Goal: Navigation & Orientation: Find specific page/section

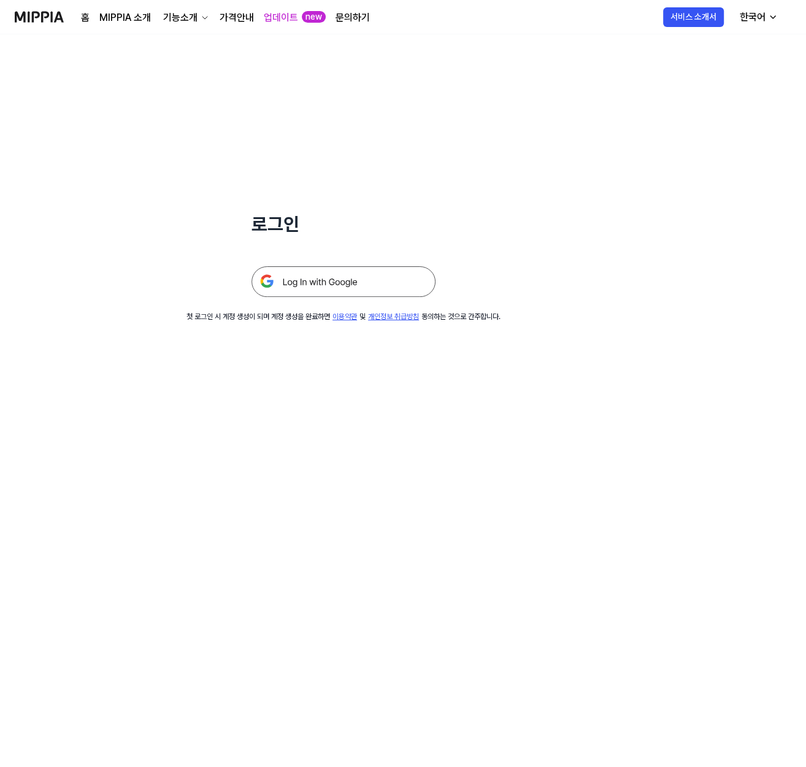
click at [344, 274] on img at bounding box center [343, 281] width 184 height 31
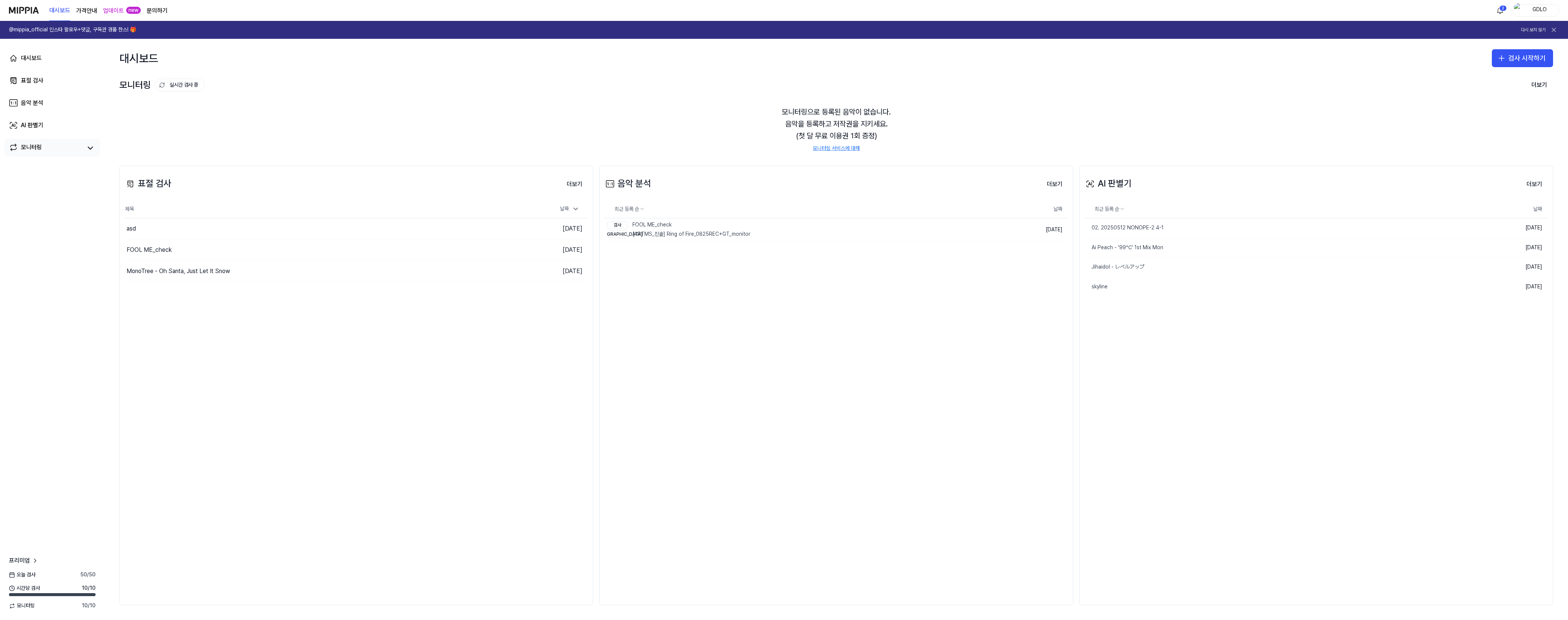
click at [43, 149] on link "모니터링" at bounding box center [46, 148] width 73 height 10
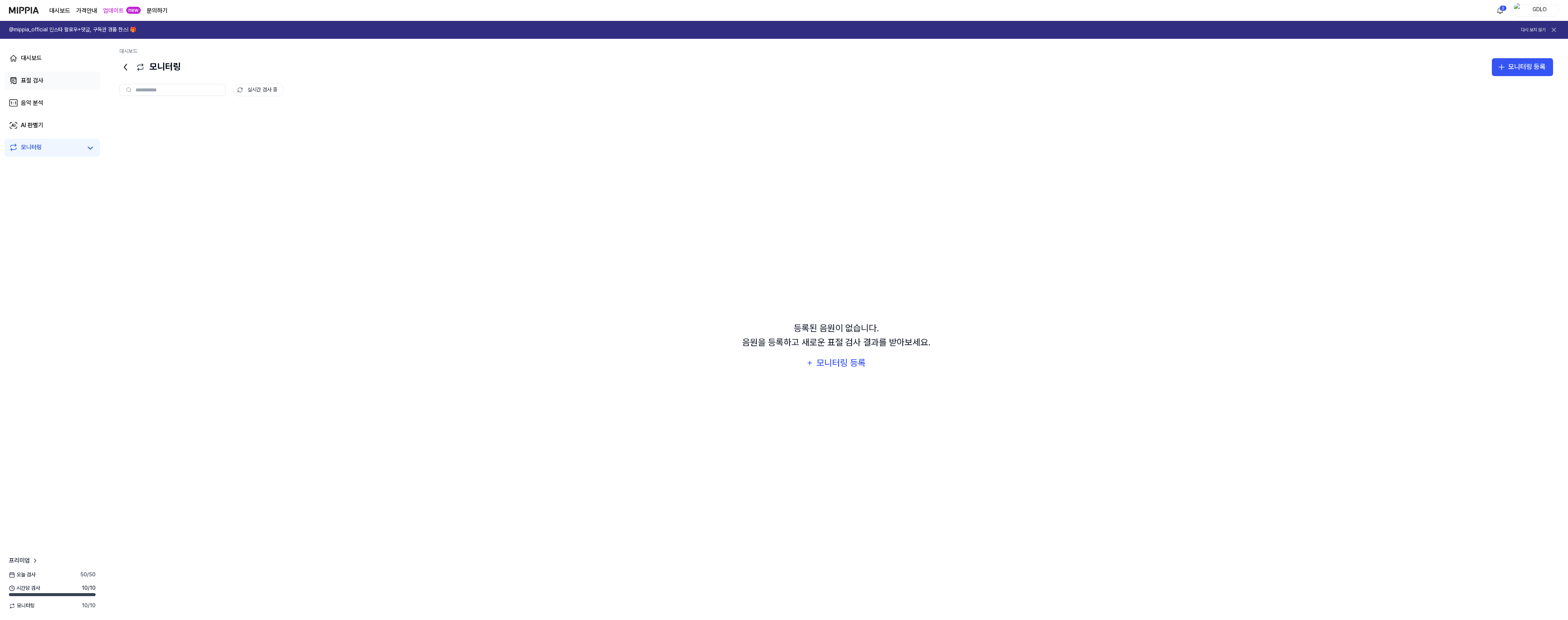
click at [44, 82] on link "표절 검사" at bounding box center [52, 80] width 96 height 18
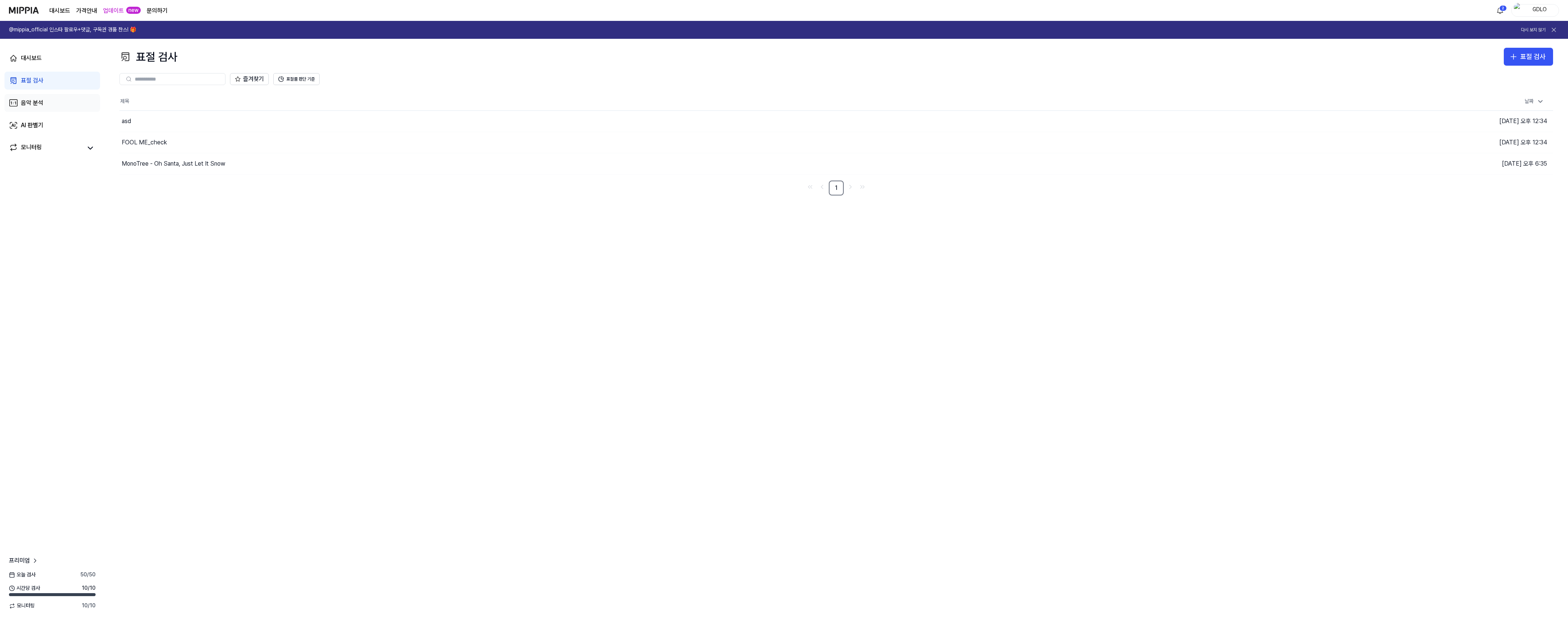
click at [47, 102] on link "음악 분석" at bounding box center [52, 103] width 96 height 18
click at [43, 57] on link "대시보드" at bounding box center [52, 58] width 96 height 18
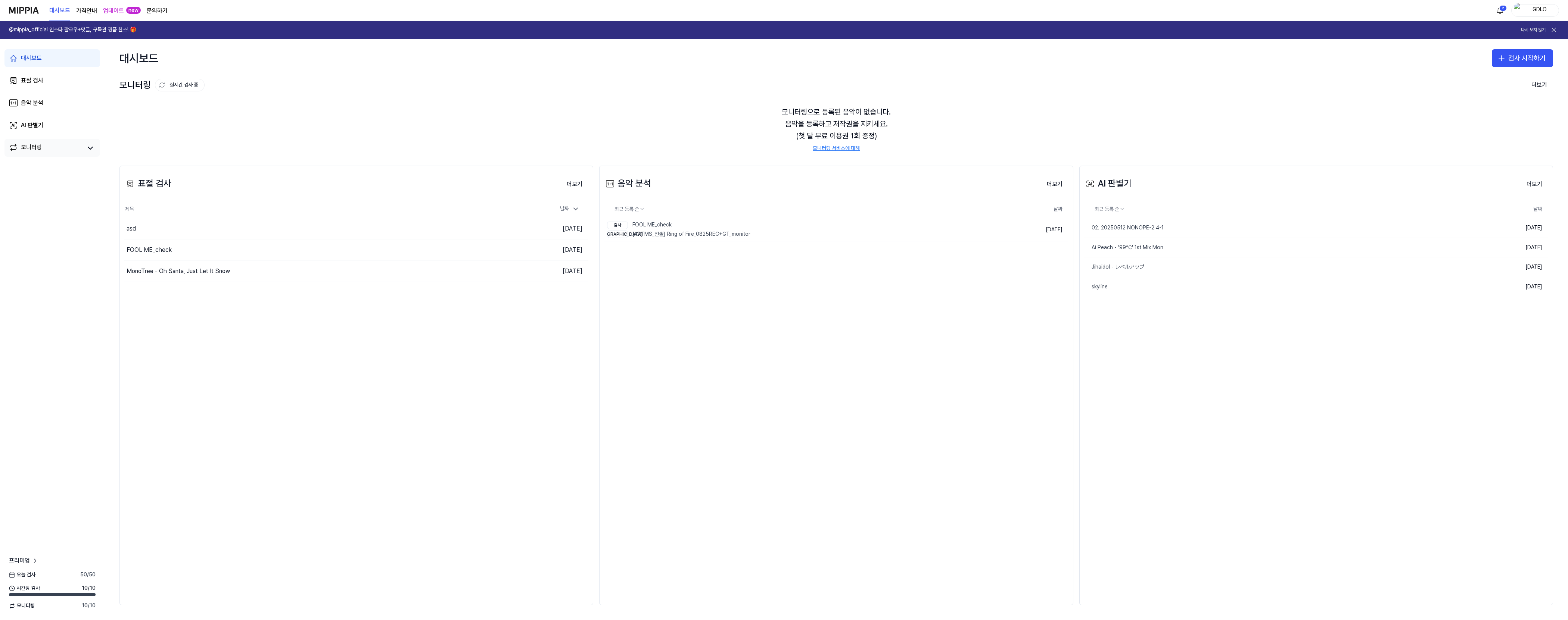
click at [49, 149] on link "모니터링" at bounding box center [46, 148] width 73 height 10
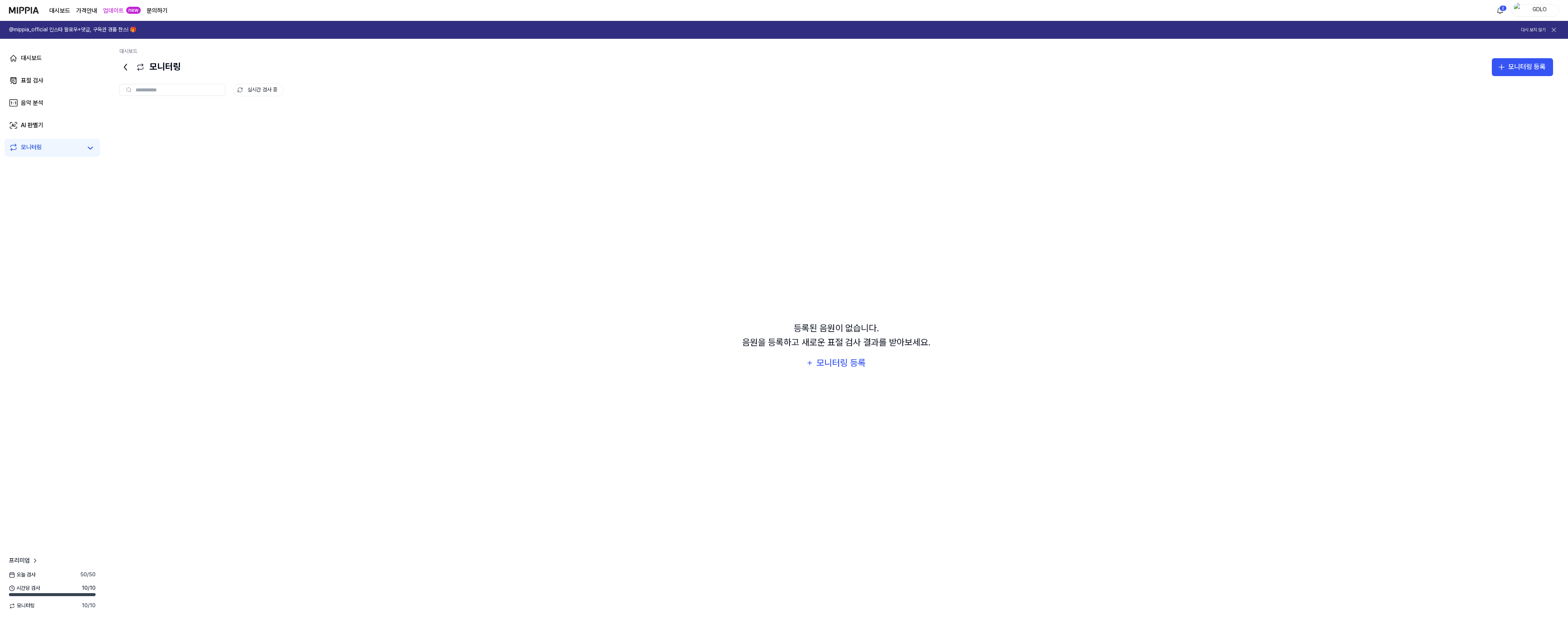
click at [116, 13] on link "업데이트" at bounding box center [113, 10] width 21 height 9
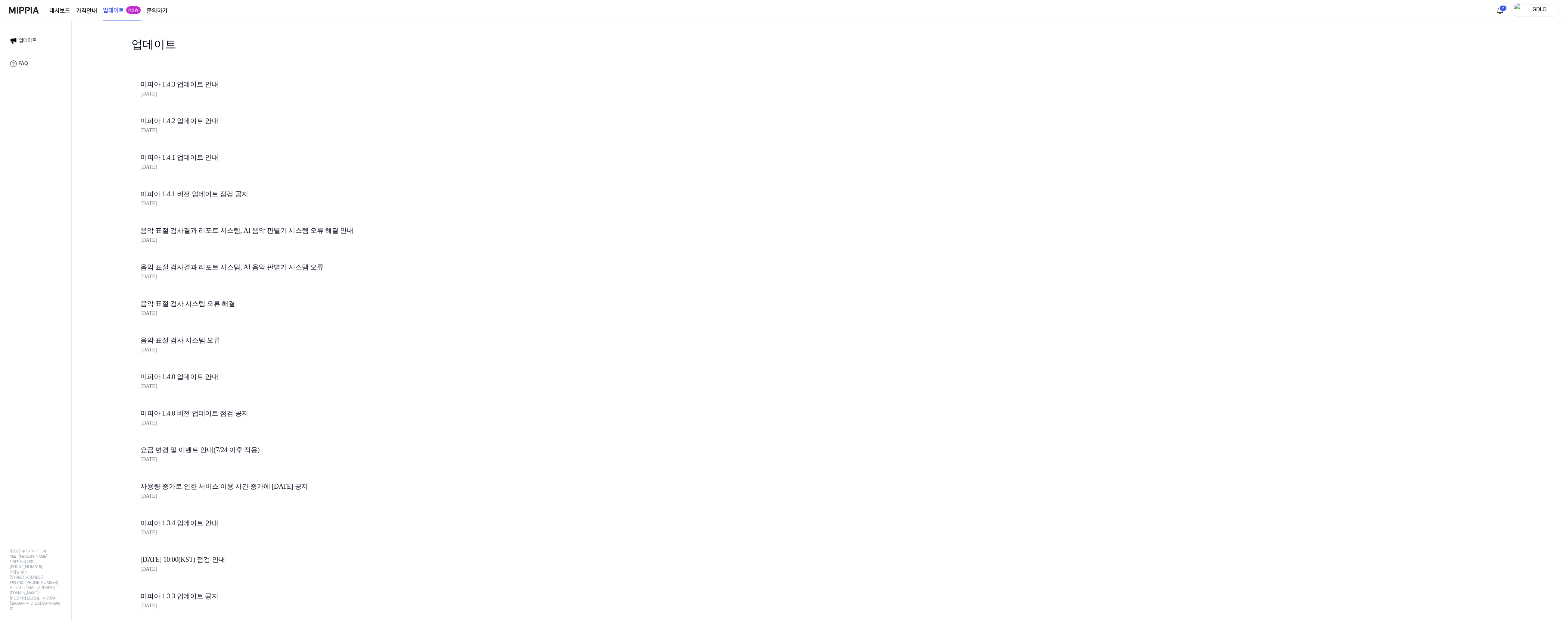
click at [150, 10] on link "문의하기" at bounding box center [157, 10] width 21 height 9
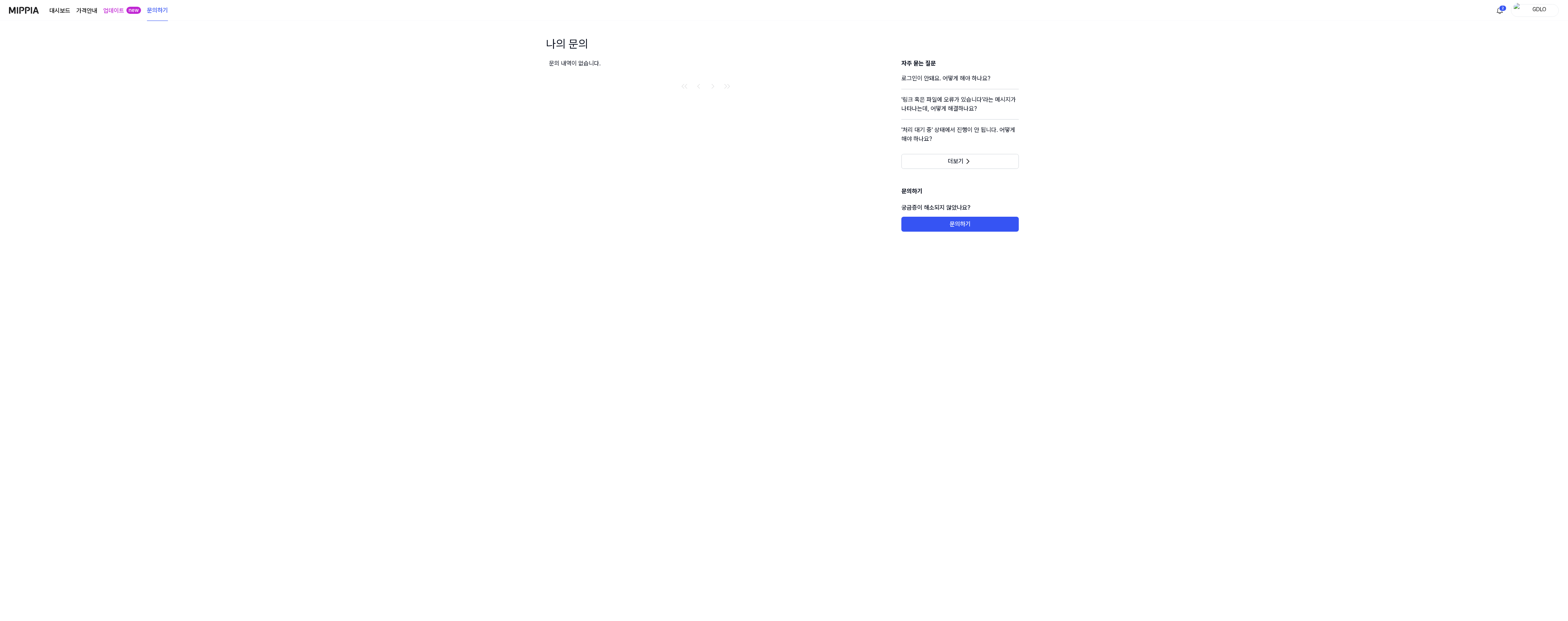
click at [91, 11] on 버튼 "가격안내" at bounding box center [87, 10] width 21 height 9
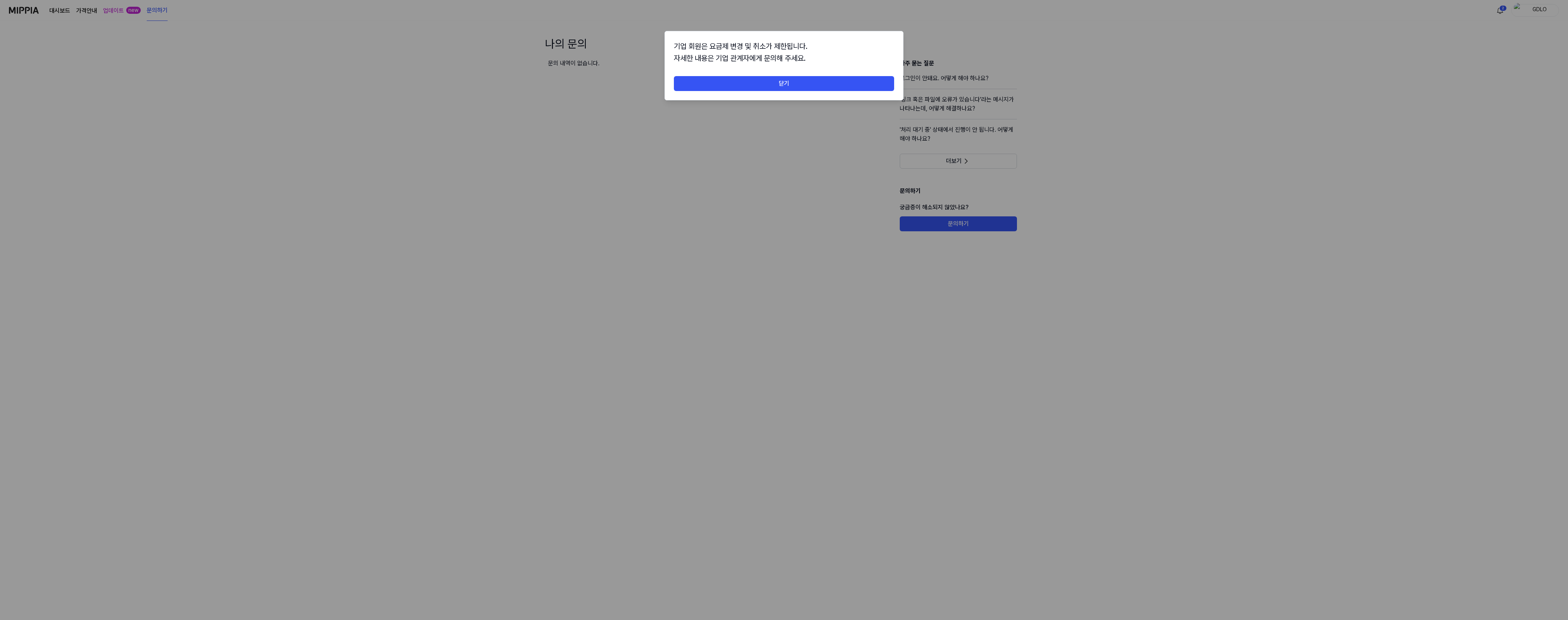
click at [71, 11] on div at bounding box center [784, 310] width 1568 height 620
click at [493, 85] on button "닫기" at bounding box center [784, 83] width 220 height 15
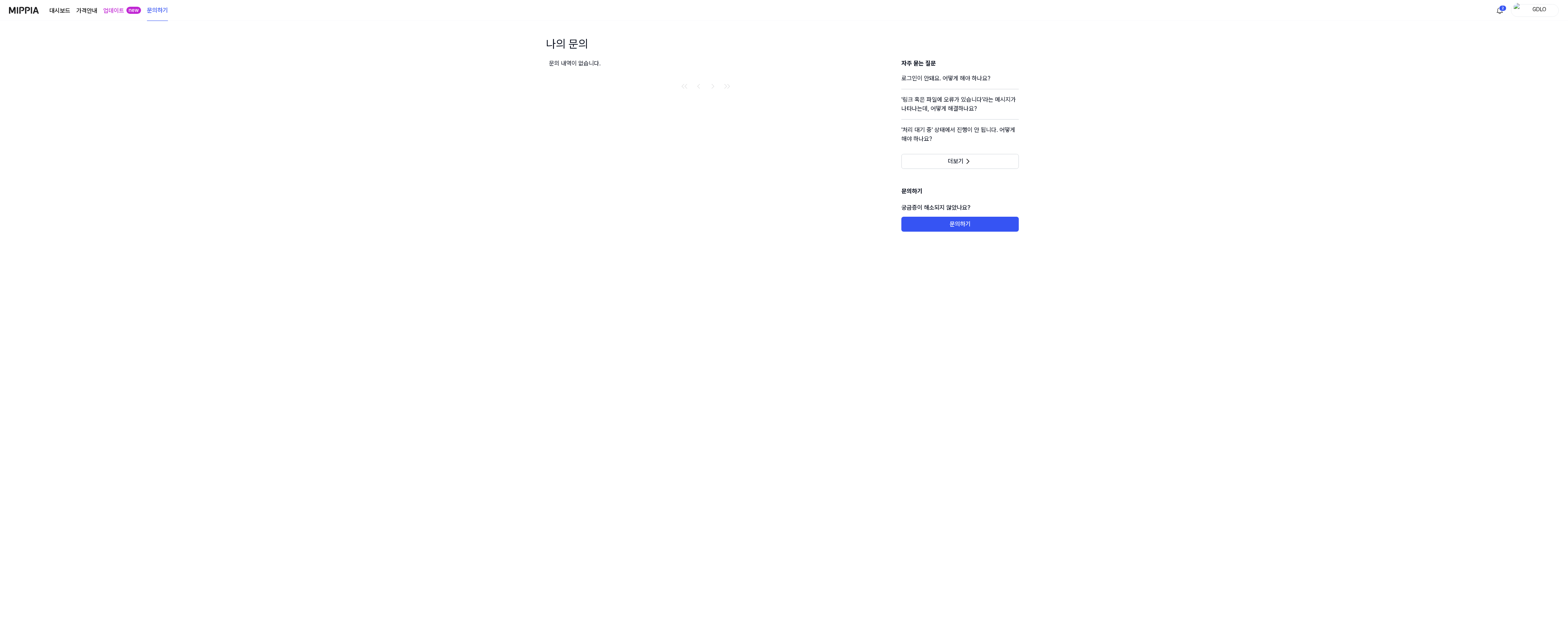
click at [57, 9] on link "대시보드" at bounding box center [60, 10] width 21 height 9
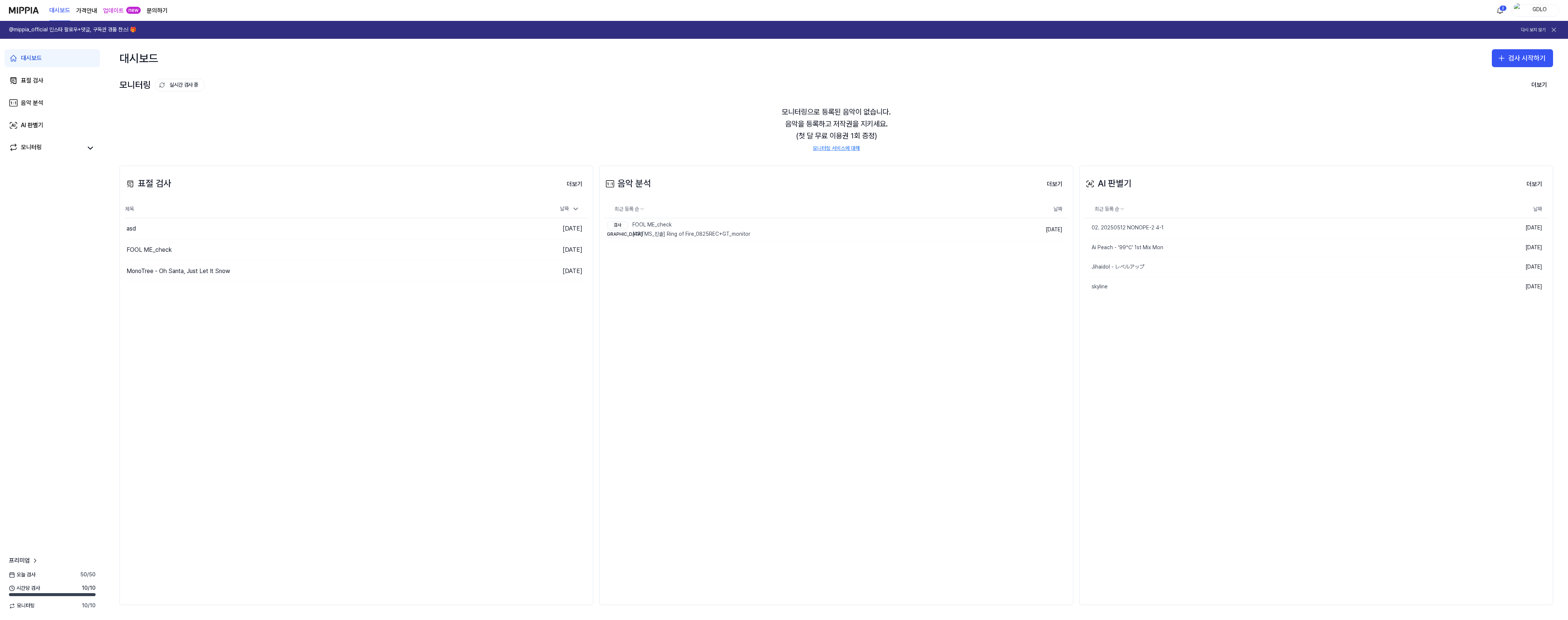
click at [89, 7] on 버튼 "가격안내" at bounding box center [86, 10] width 21 height 9
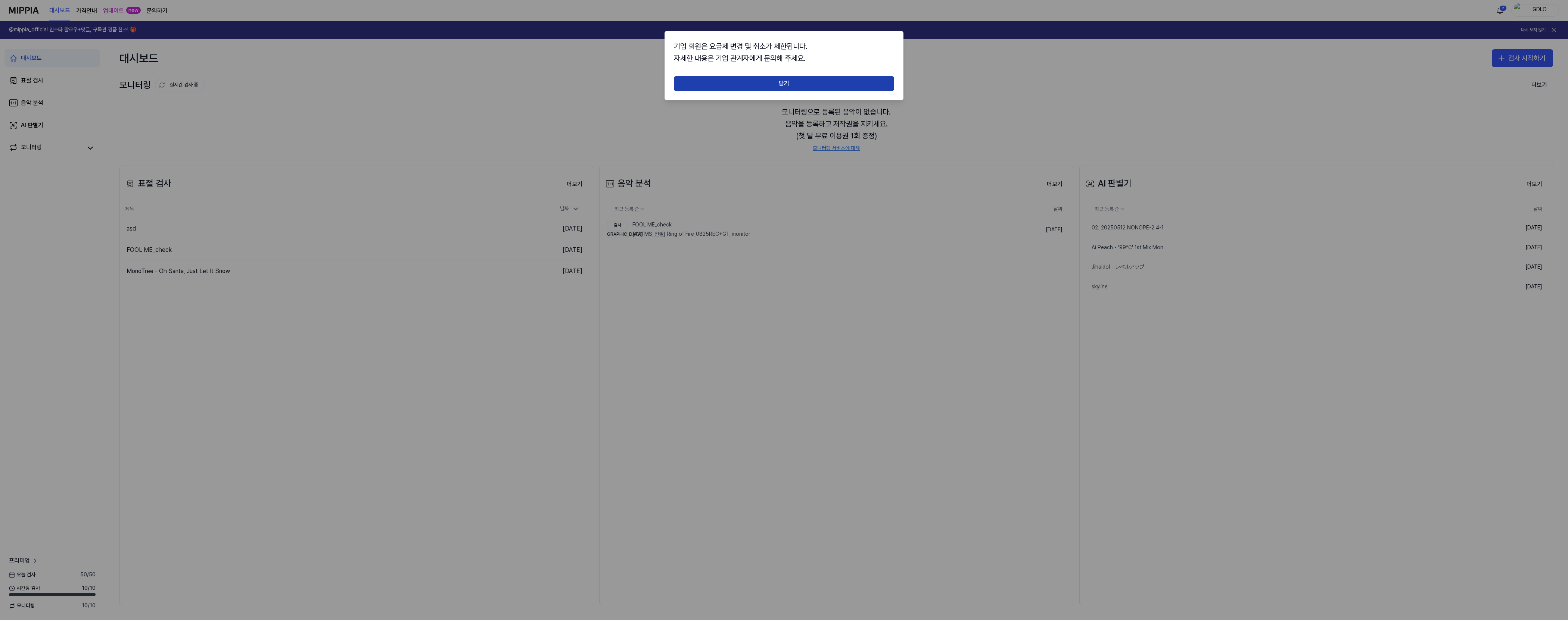
click at [493, 77] on button "닫기" at bounding box center [784, 83] width 220 height 15
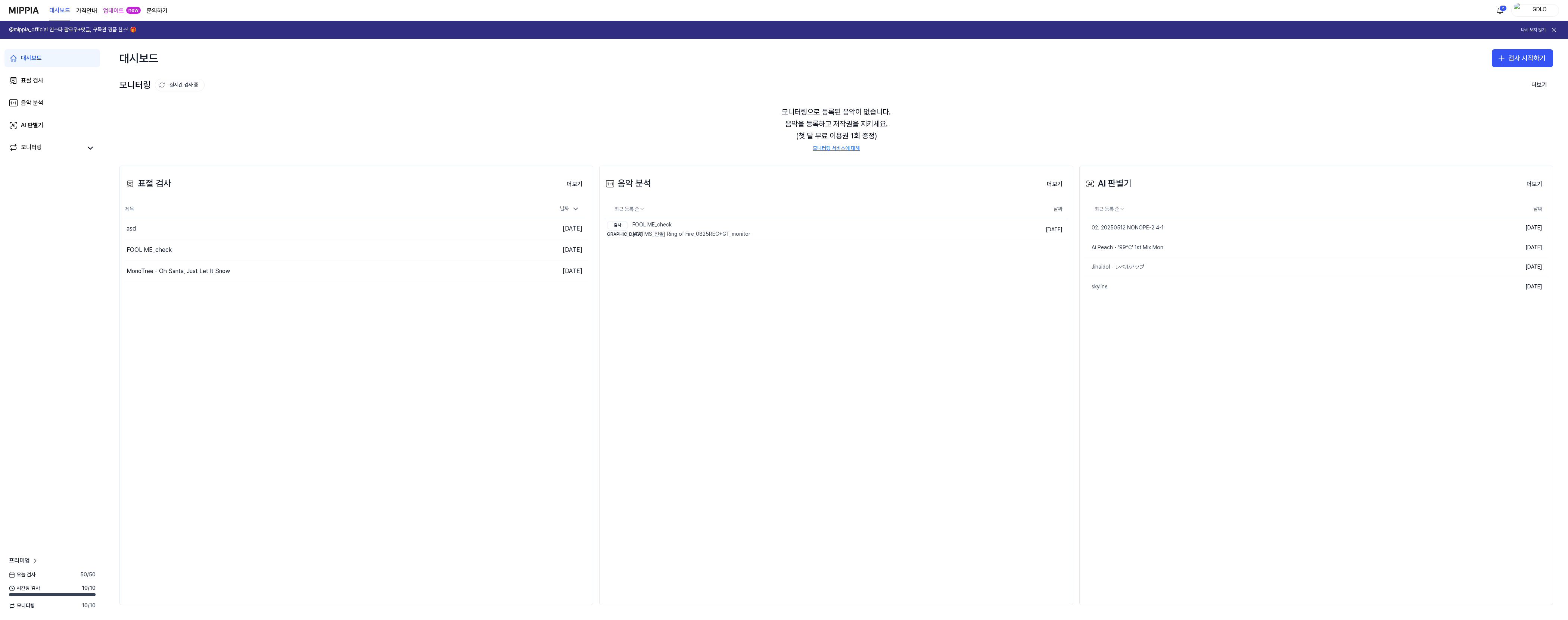
click at [159, 9] on link "문의하기" at bounding box center [157, 10] width 21 height 9
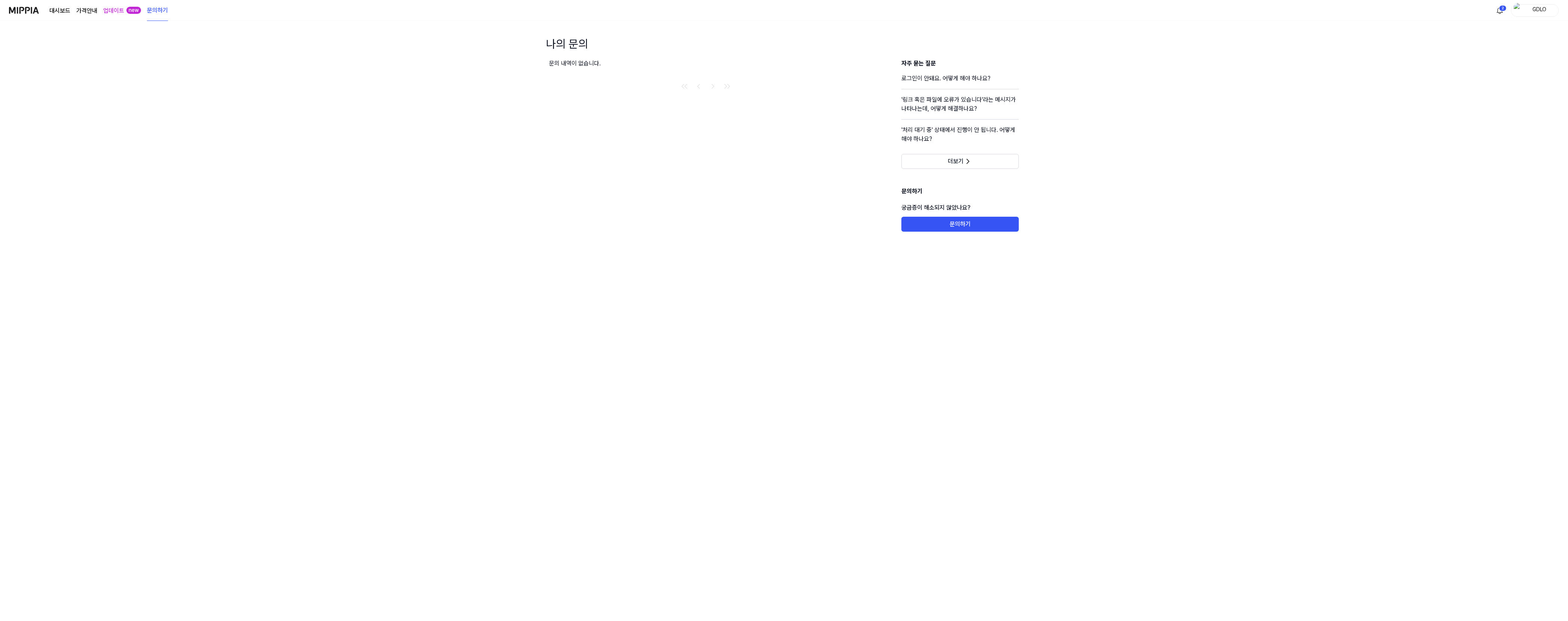
click at [39, 12] on div "대시보드 가격안내 업데이트 new 문의하기" at bounding box center [88, 10] width 159 height 21
click at [36, 10] on img at bounding box center [24, 10] width 30 height 21
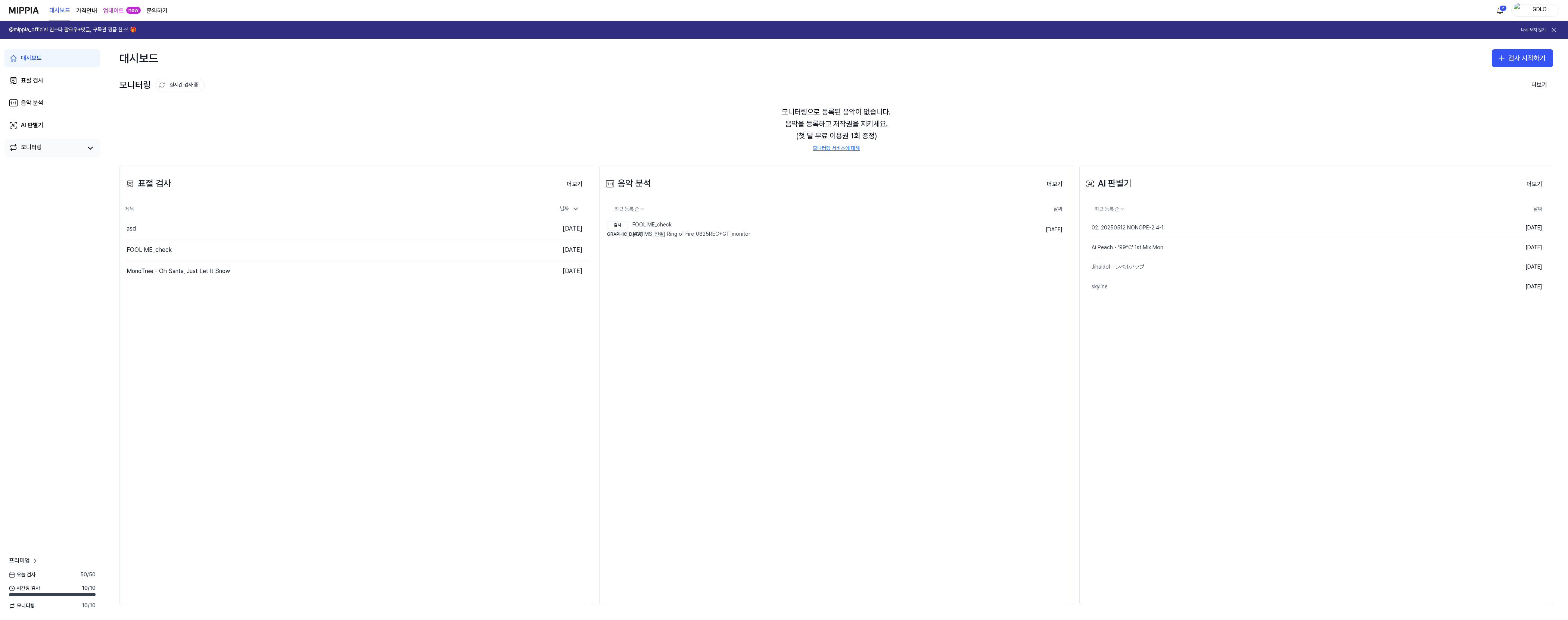
click at [38, 144] on div "모니터링" at bounding box center [31, 148] width 21 height 10
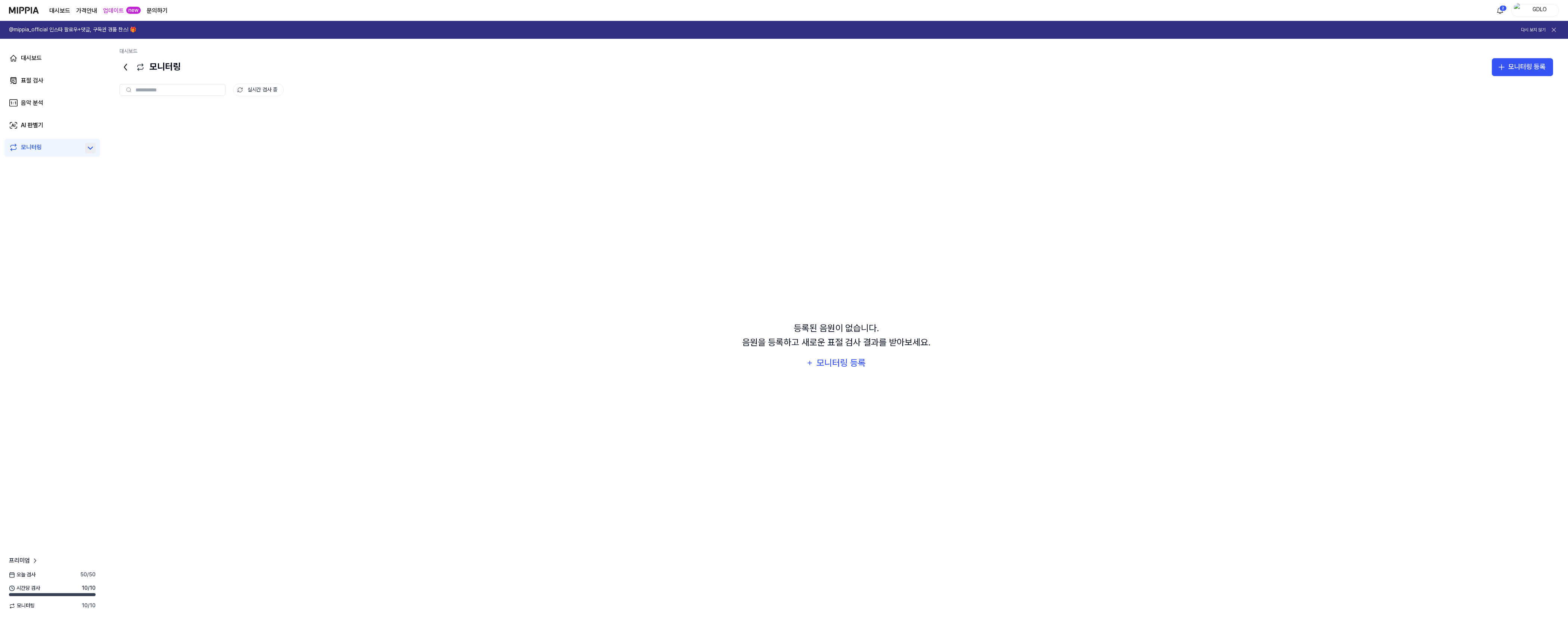
click at [91, 145] on icon at bounding box center [90, 148] width 9 height 9
